Goal: Navigation & Orientation: Find specific page/section

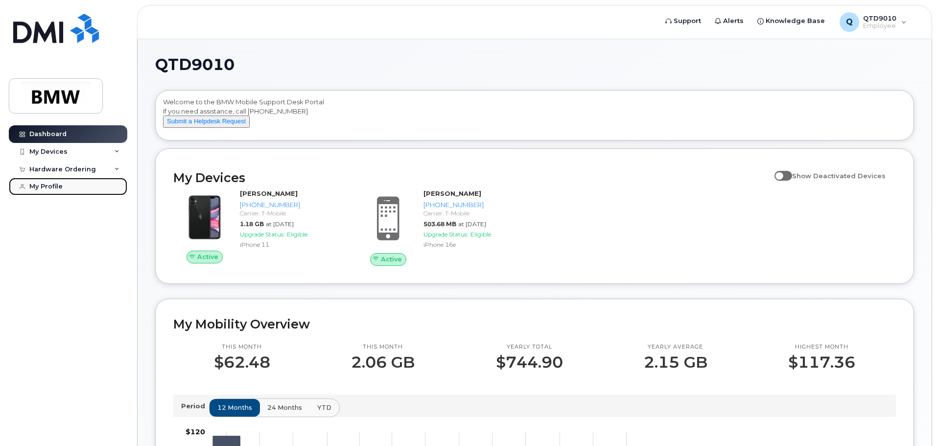
click at [58, 186] on div "My Profile" at bounding box center [45, 187] width 33 height 8
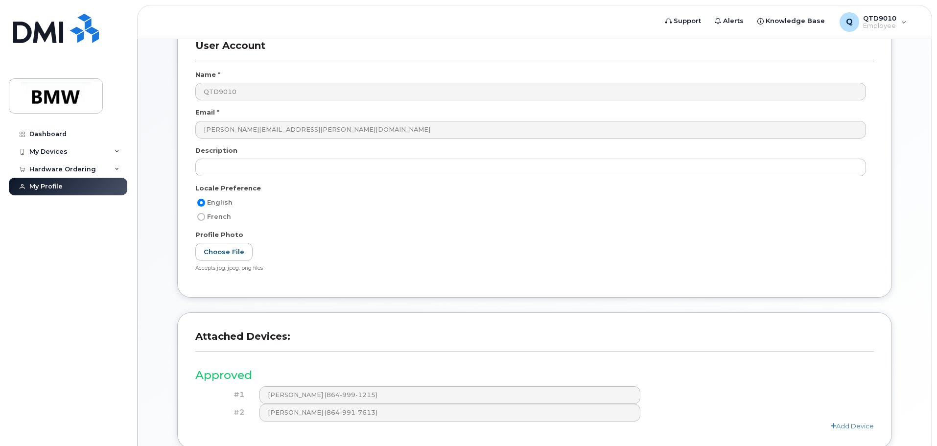
scroll to position [153, 0]
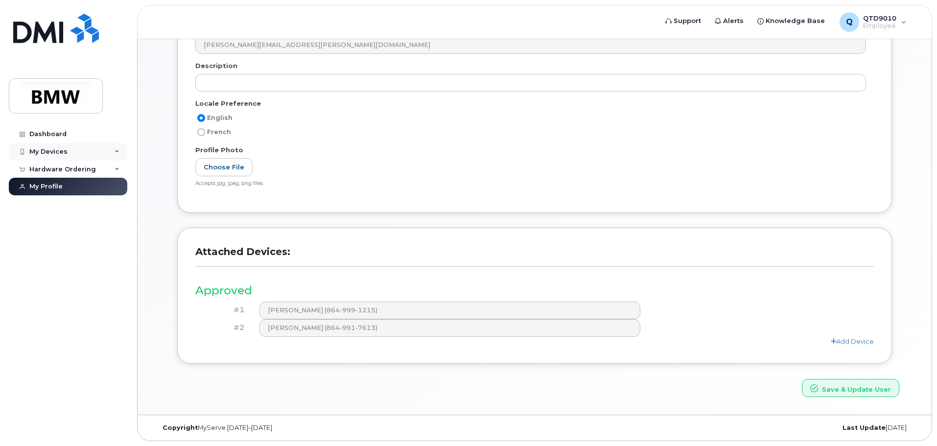
click at [51, 153] on div "My Devices" at bounding box center [48, 152] width 38 height 8
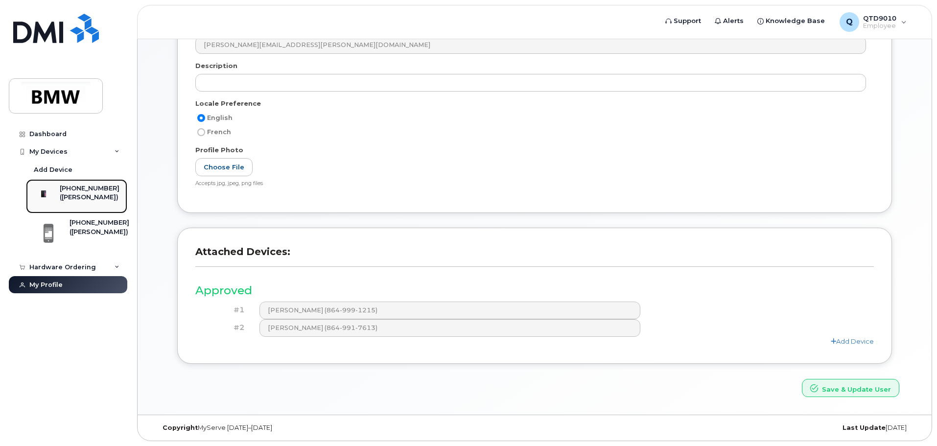
click at [69, 198] on div "([PERSON_NAME])" at bounding box center [90, 197] width 60 height 9
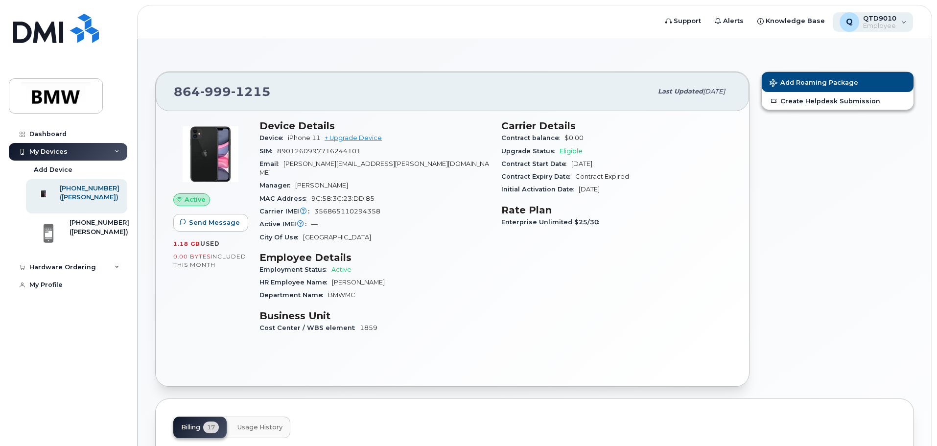
click at [901, 22] on div "Q QTD9010 Employee" at bounding box center [873, 22] width 81 height 20
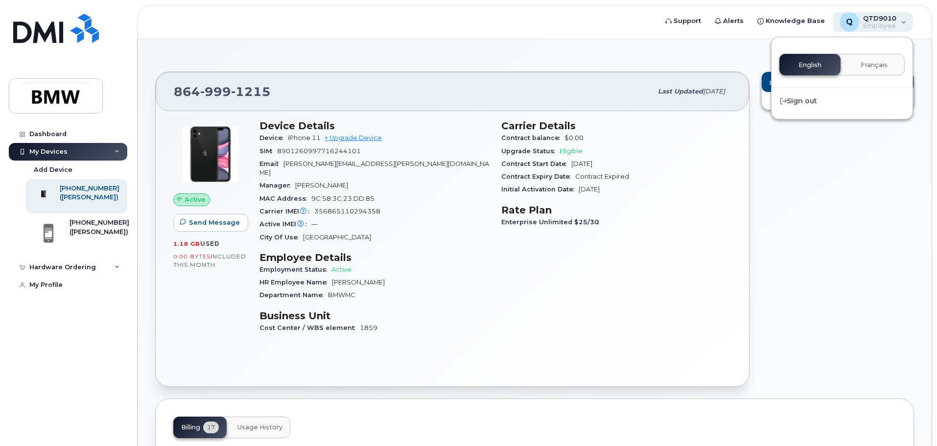
click at [901, 22] on div "Q QTD9010 Employee" at bounding box center [873, 22] width 81 height 20
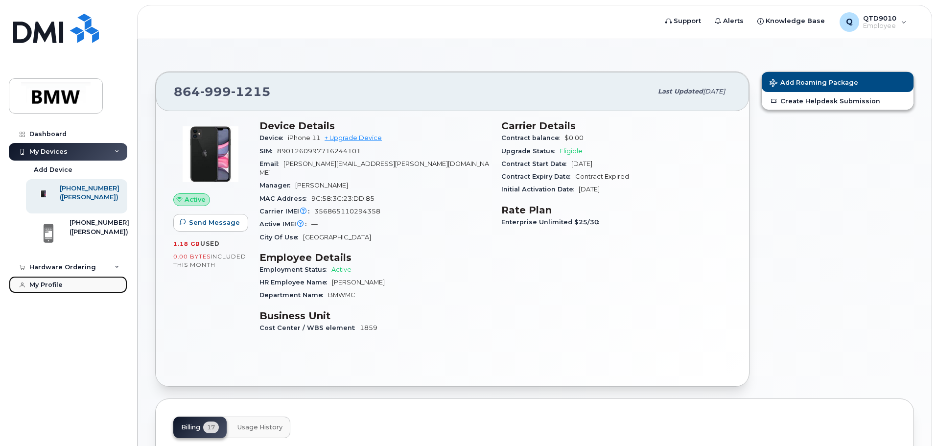
click at [65, 290] on link "My Profile" at bounding box center [68, 285] width 119 height 18
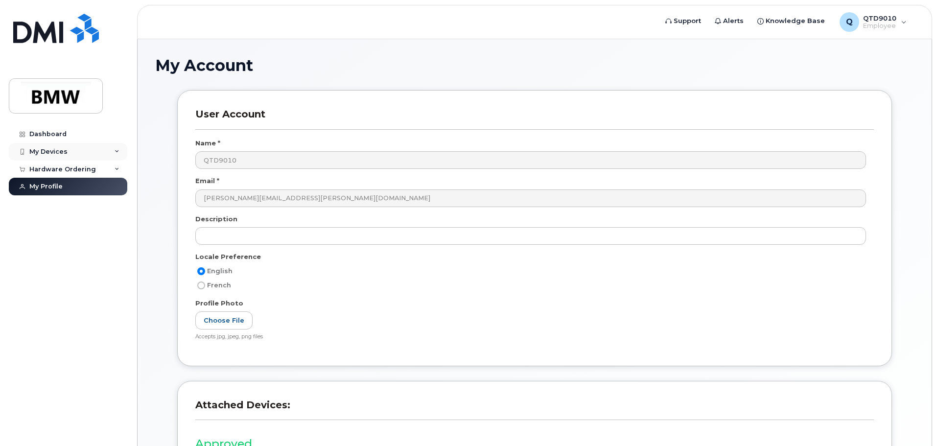
click at [70, 156] on div "My Devices" at bounding box center [68, 152] width 119 height 18
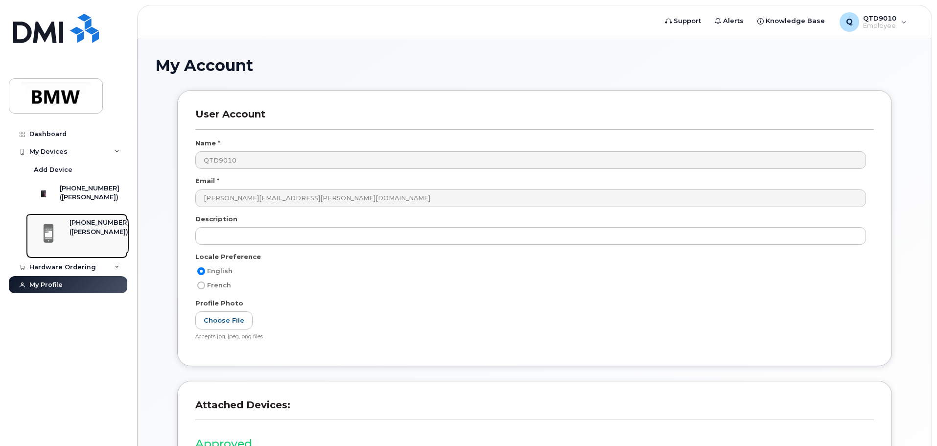
click at [83, 237] on div "([PERSON_NAME])" at bounding box center [100, 232] width 60 height 9
